Goal: Information Seeking & Learning: Learn about a topic

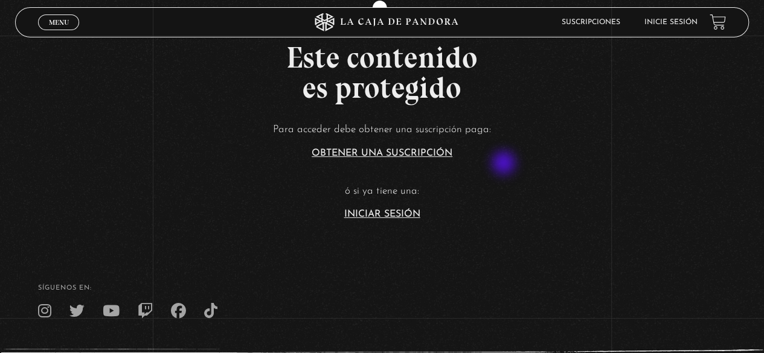
scroll to position [241, 0]
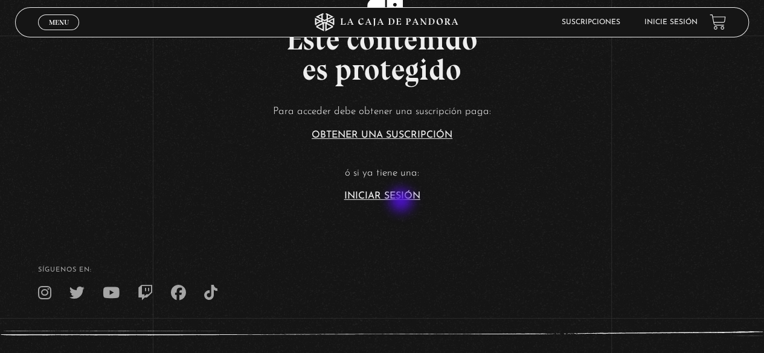
click at [400, 203] on section "Este contenido es protegido Para acceder debe obtener una suscripción paga: Obt…" at bounding box center [382, 83] width 764 height 283
click at [371, 196] on link "Iniciar Sesión" at bounding box center [382, 196] width 76 height 10
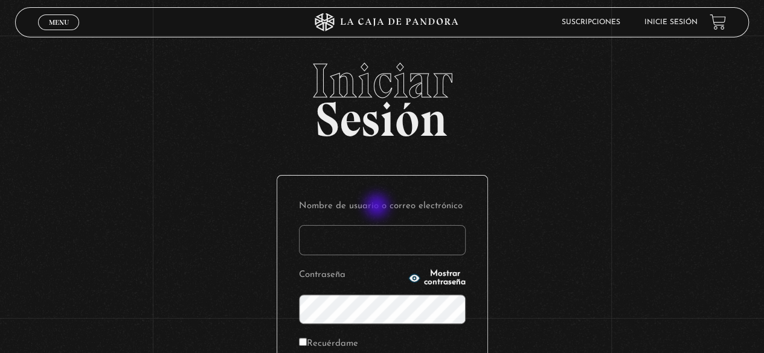
scroll to position [60, 0]
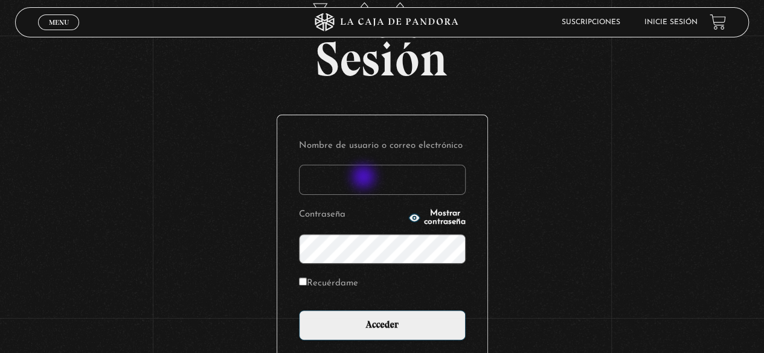
click at [363, 176] on input "Nombre de usuario o correo electrónico" at bounding box center [382, 180] width 167 height 30
type input "geysel1897@gmail.com"
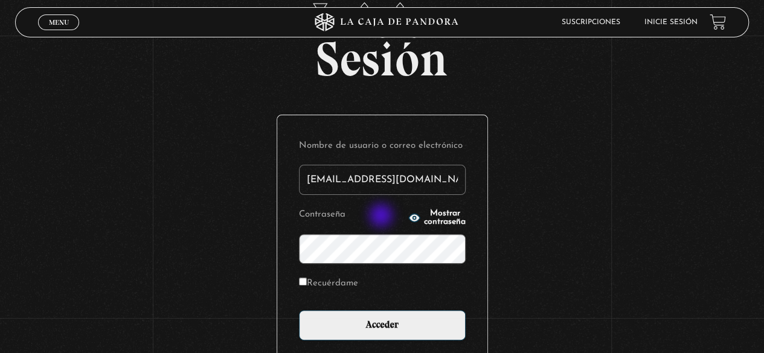
click at [409, 217] on icon "button" at bounding box center [414, 218] width 11 height 8
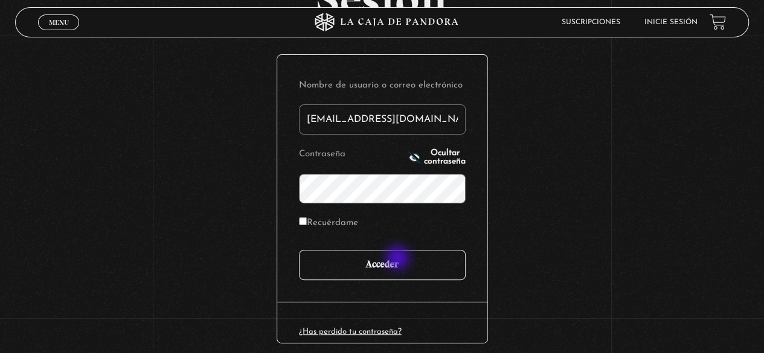
click at [377, 255] on input "Acceder" at bounding box center [382, 265] width 167 height 30
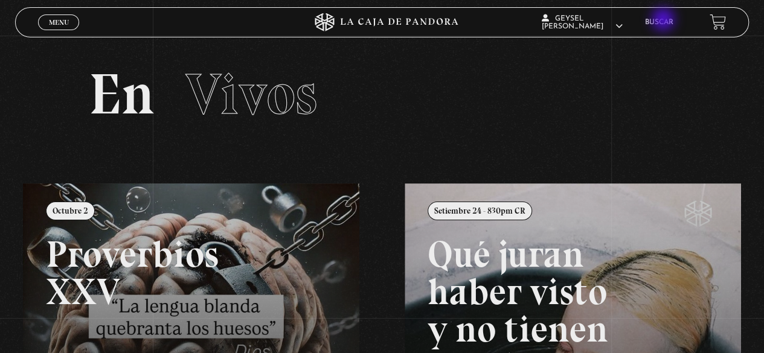
click at [665, 20] on link "Buscar" at bounding box center [659, 22] width 28 height 7
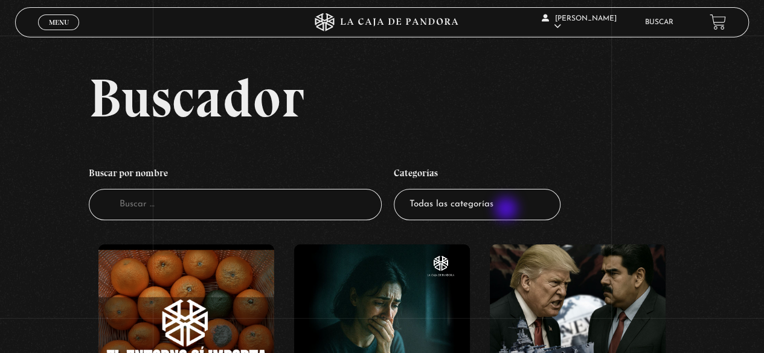
click at [507, 210] on select "Todas las categorías 11:11 Humanitario (1) Amo los Lunes (4) Análisis de series…" at bounding box center [477, 205] width 167 height 32
select select "mundo-espiritual"
click at [398, 189] on select "Todas las categorías 11:11 Humanitario (1) Amo los Lunes (4) Análisis de series…" at bounding box center [477, 205] width 167 height 32
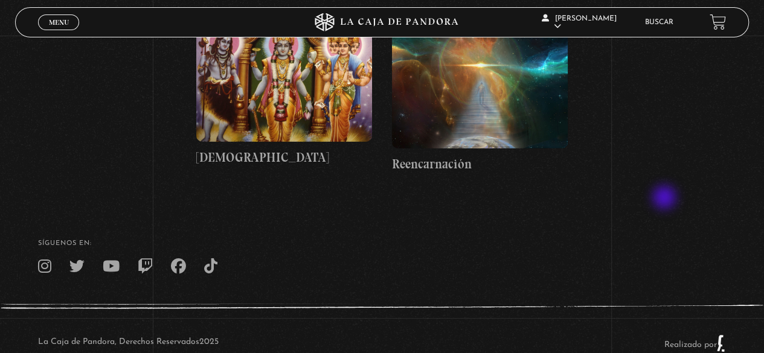
scroll to position [1630, 0]
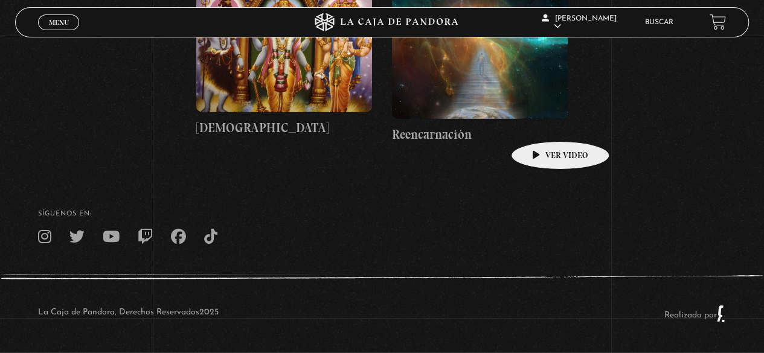
click at [515, 95] on figure at bounding box center [480, 57] width 176 height 124
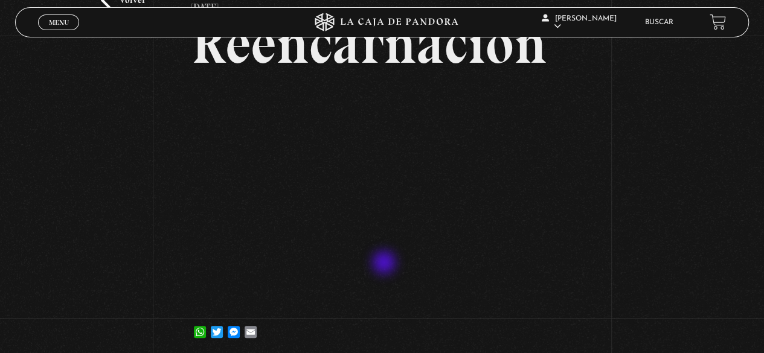
scroll to position [60, 0]
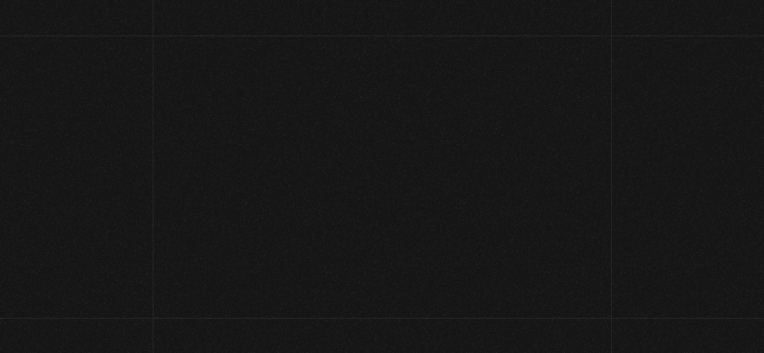
scroll to position [1630, 0]
